Goal: Check status: Check status

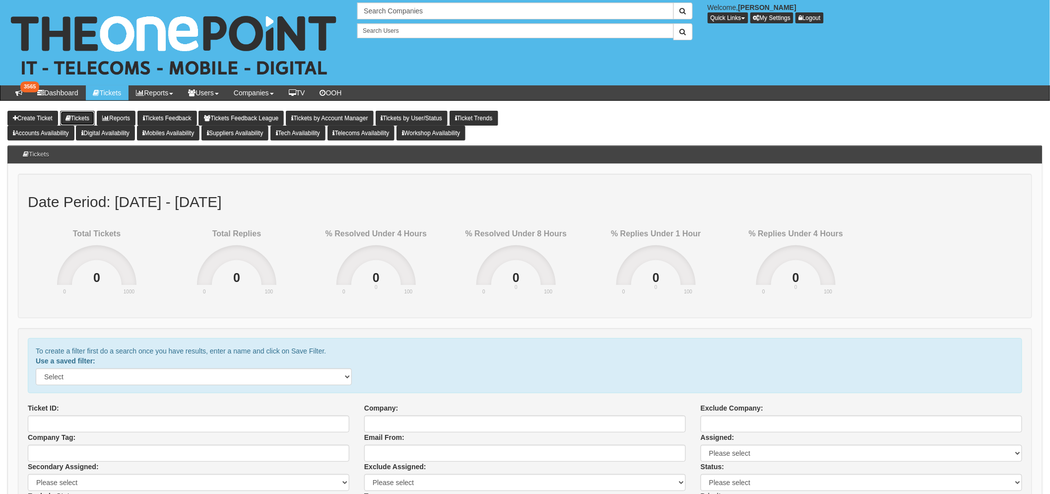
click at [88, 113] on link "Tickets" at bounding box center [77, 118] width 35 height 15
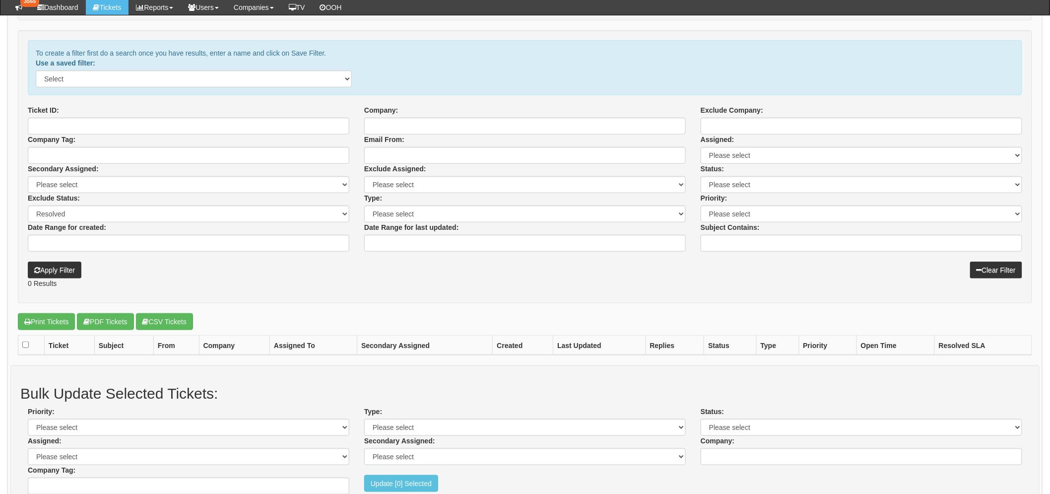
scroll to position [276, 0]
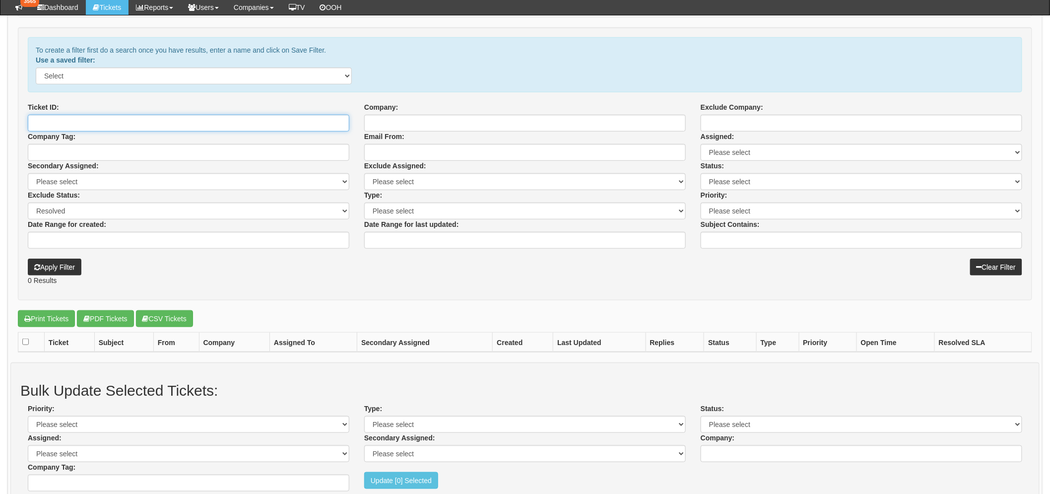
click at [121, 115] on input "Ticket ID:" at bounding box center [189, 123] width 322 height 17
paste input "341864"
type input "341864"
click at [28, 259] on button "Apply Filter" at bounding box center [55, 267] width 54 height 17
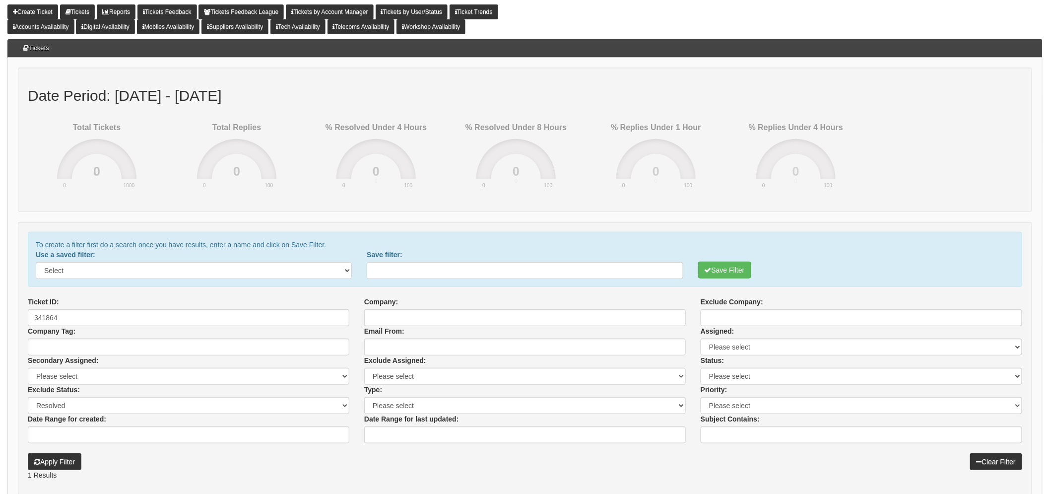
scroll to position [331, 0]
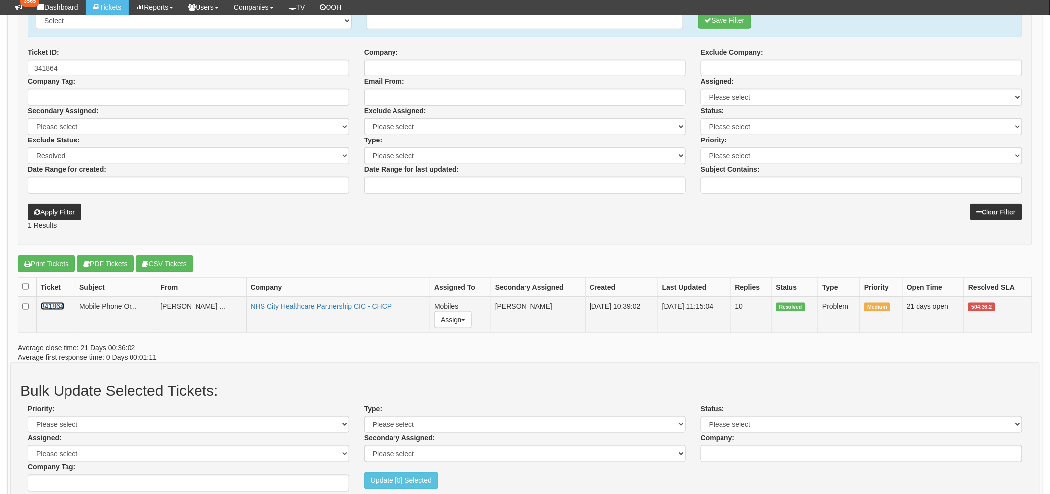
click at [58, 303] on link "341864" at bounding box center [52, 306] width 23 height 8
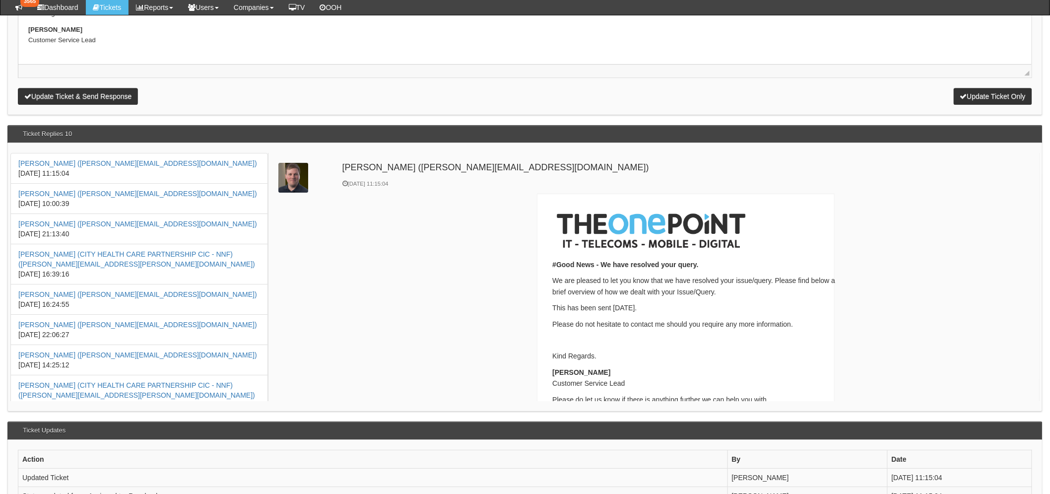
scroll to position [1323, 0]
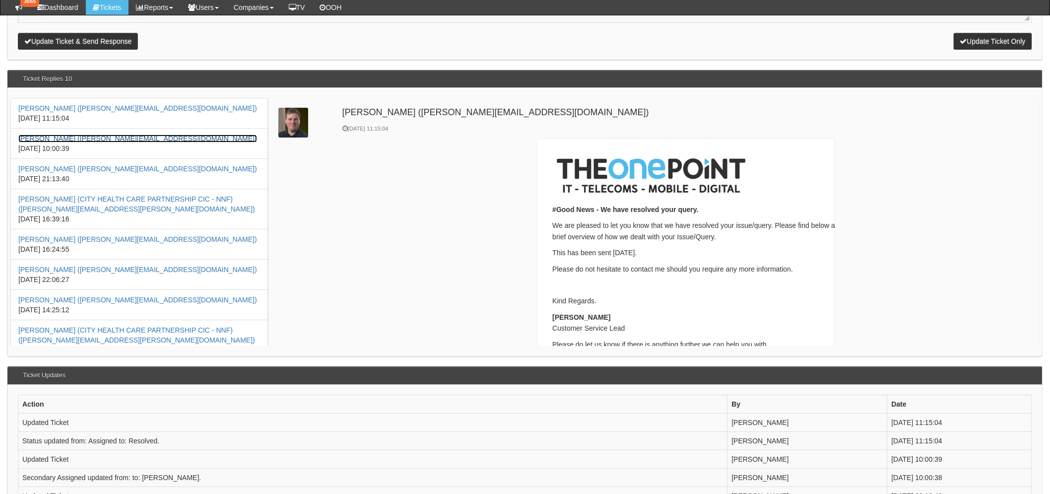
click at [100, 135] on link "David Thompson (d.thompson@theonepoint.co.uk)" at bounding box center [137, 139] width 239 height 8
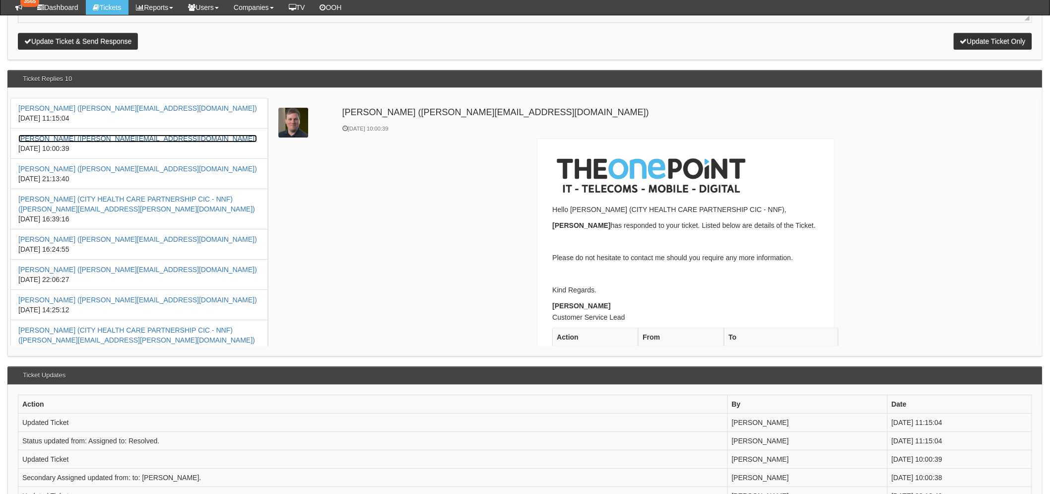
scroll to position [0, 0]
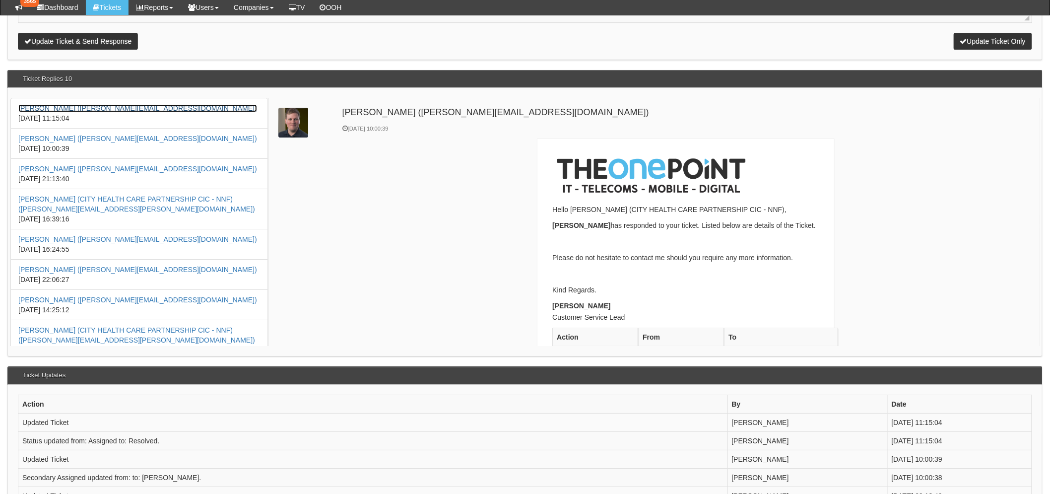
click at [122, 104] on link "David Thompson (d.thompson@theonepoint.co.uk)" at bounding box center [137, 108] width 239 height 8
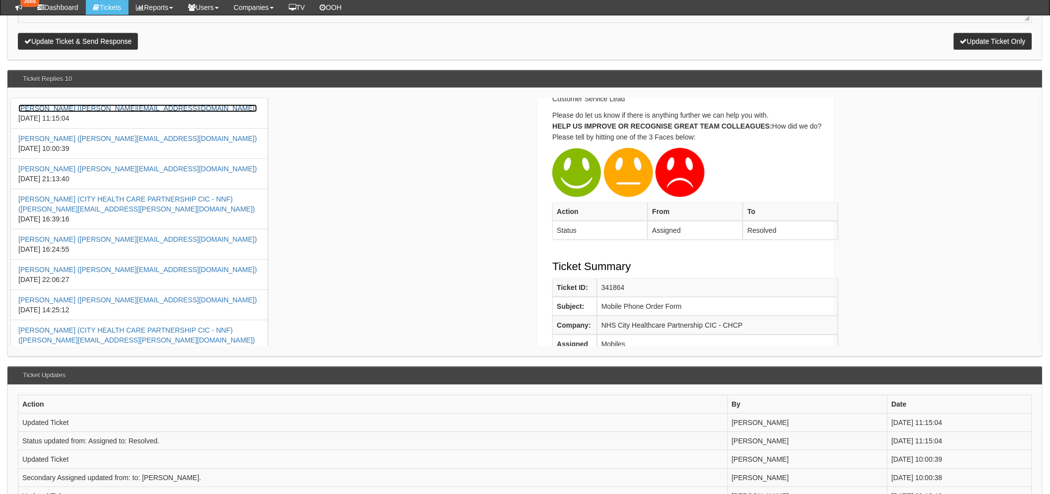
scroll to position [496, 0]
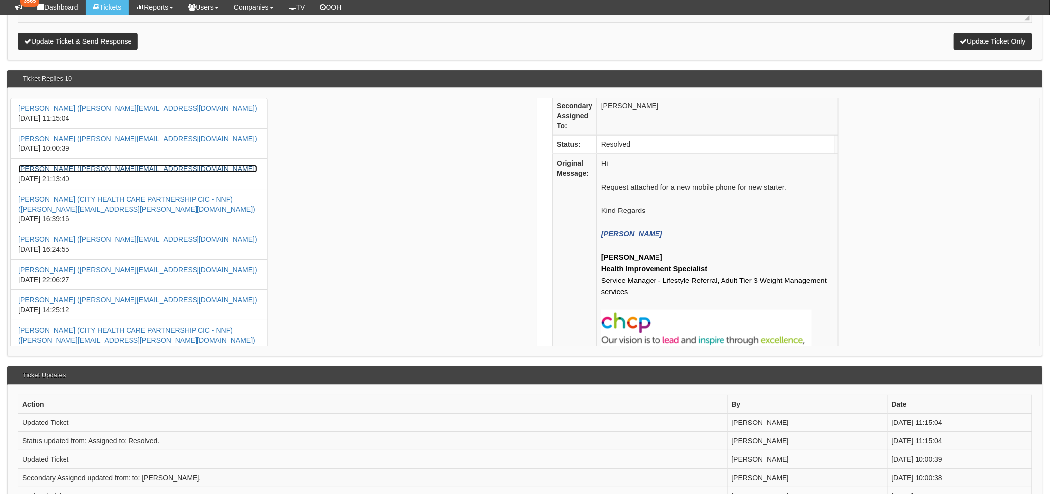
click at [57, 165] on link "Oliver Robinson (o.robinson@theonepoint.co.uk)" at bounding box center [137, 169] width 239 height 8
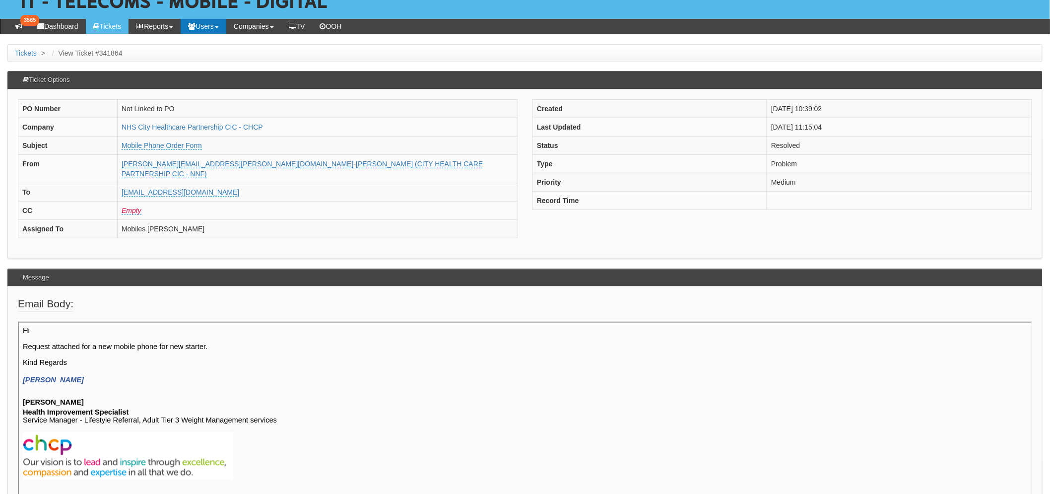
scroll to position [0, 0]
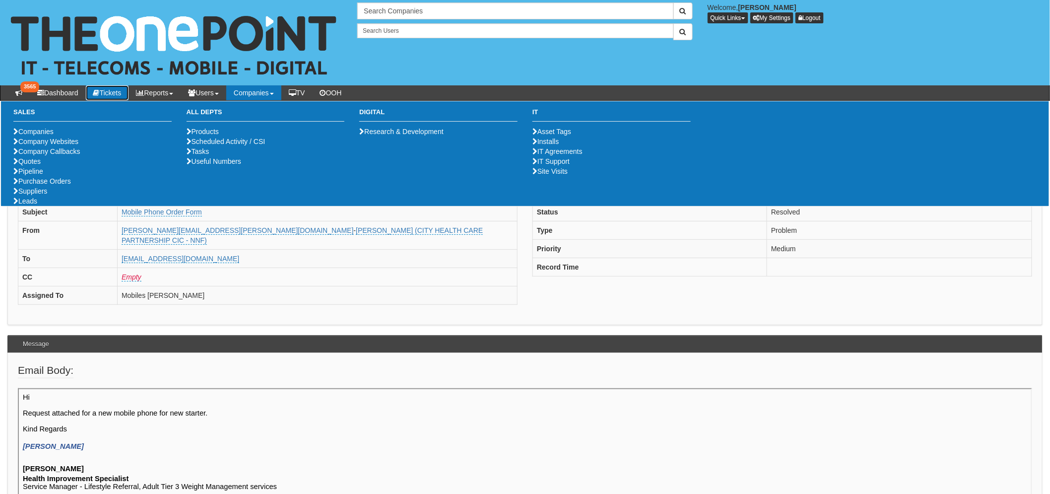
click at [123, 95] on link "Tickets" at bounding box center [107, 92] width 43 height 15
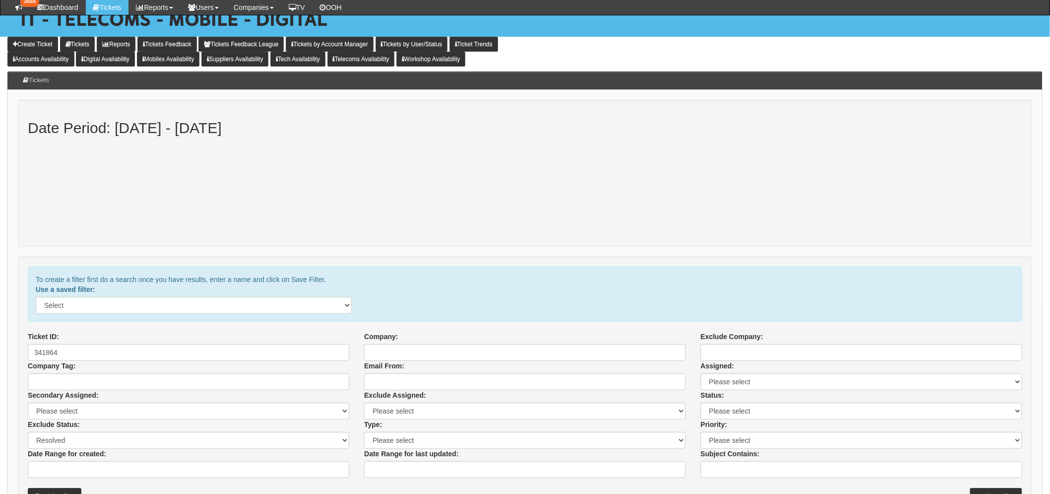
scroll to position [165, 0]
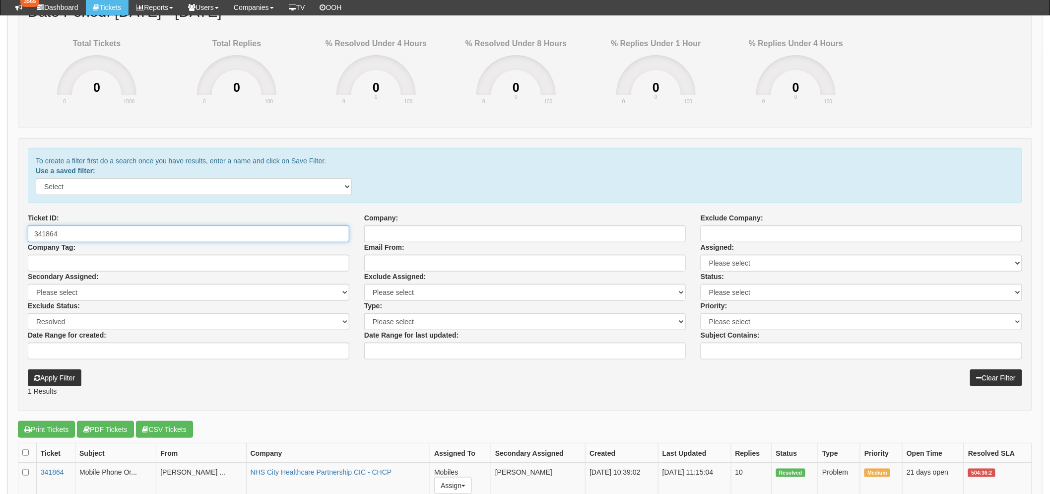
drag, startPoint x: 76, startPoint y: 237, endPoint x: -26, endPoint y: 242, distance: 102.4
click at [0, 242] on html "× Send Email × Add Appointment × Create Ticket × Create Proactive Activity × Ad…" at bounding box center [525, 281] width 1050 height 892
click at [73, 314] on select "Assigned Critical In progress Investigating New None PO requested Reply require…" at bounding box center [189, 321] width 322 height 17
click at [28, 313] on select "Assigned Critical In progress Investigating New None PO requested Reply require…" at bounding box center [189, 321] width 322 height 17
click at [406, 256] on input "Email From:" at bounding box center [525, 263] width 322 height 17
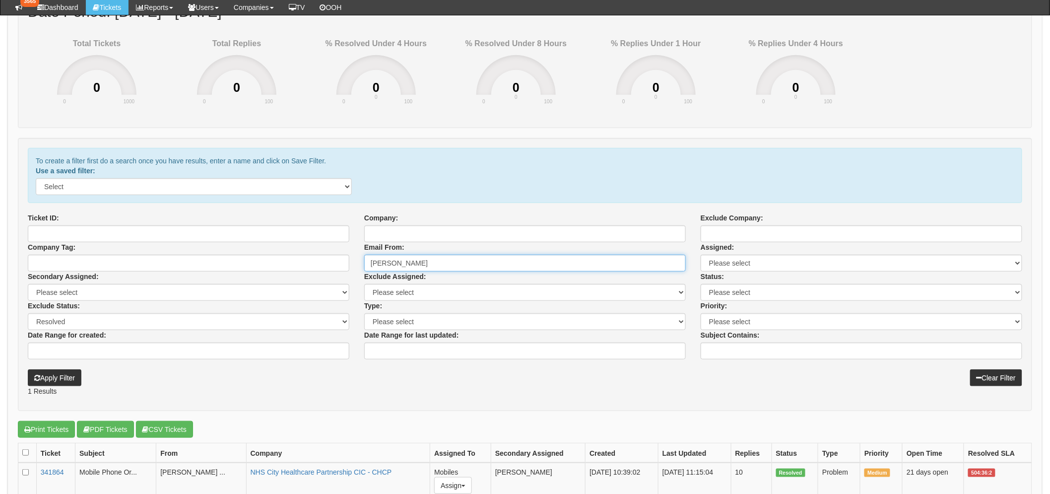
type input "[PERSON_NAME]"
click at [28, 369] on button "Apply Filter" at bounding box center [55, 377] width 54 height 17
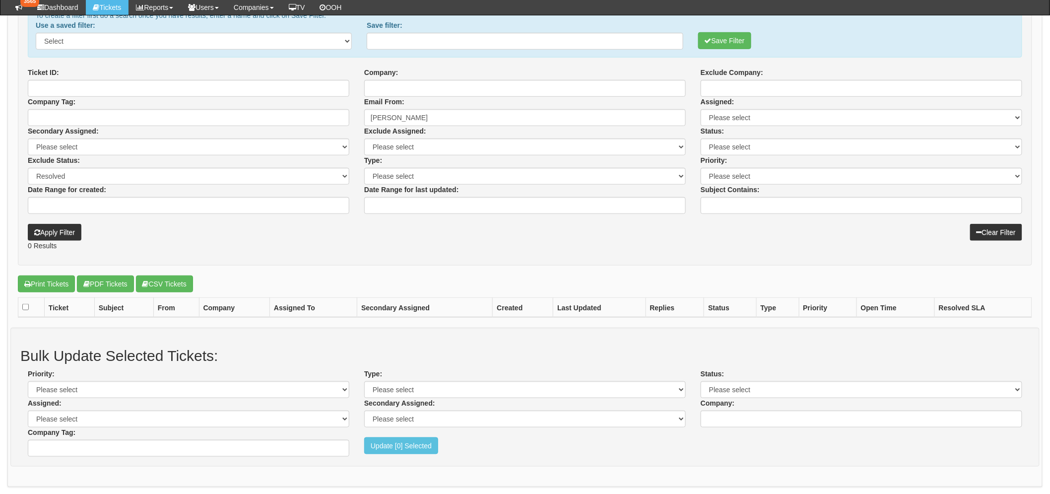
scroll to position [331, 0]
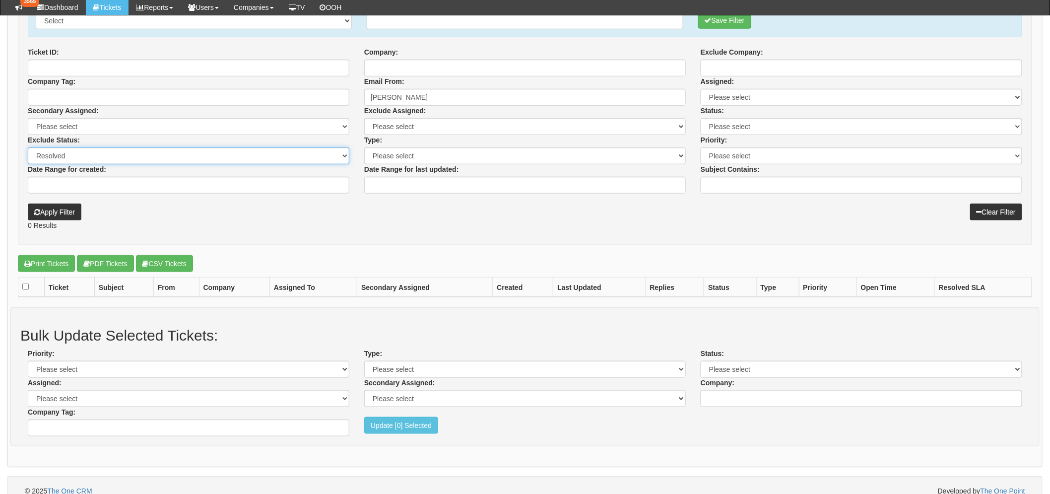
click at [73, 151] on select "Assigned Critical In progress Investigating New None PO requested Reply require…" at bounding box center [189, 155] width 322 height 17
select select "16"
click at [28, 147] on select "Assigned Critical In progress Investigating New None PO requested Reply require…" at bounding box center [189, 155] width 322 height 17
click at [56, 213] on button "Apply Filter" at bounding box center [55, 212] width 54 height 17
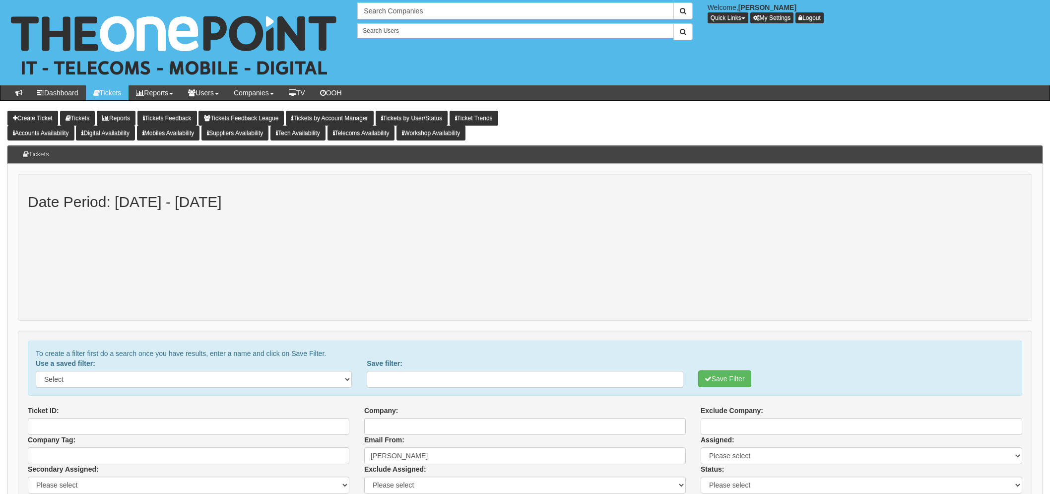
select select "3"
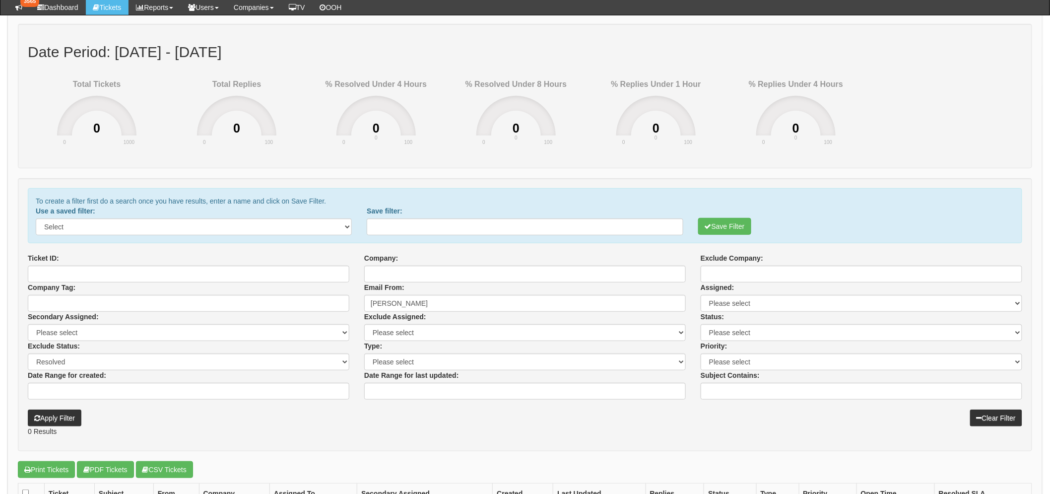
scroll to position [123, 0]
